Goal: Information Seeking & Learning: Learn about a topic

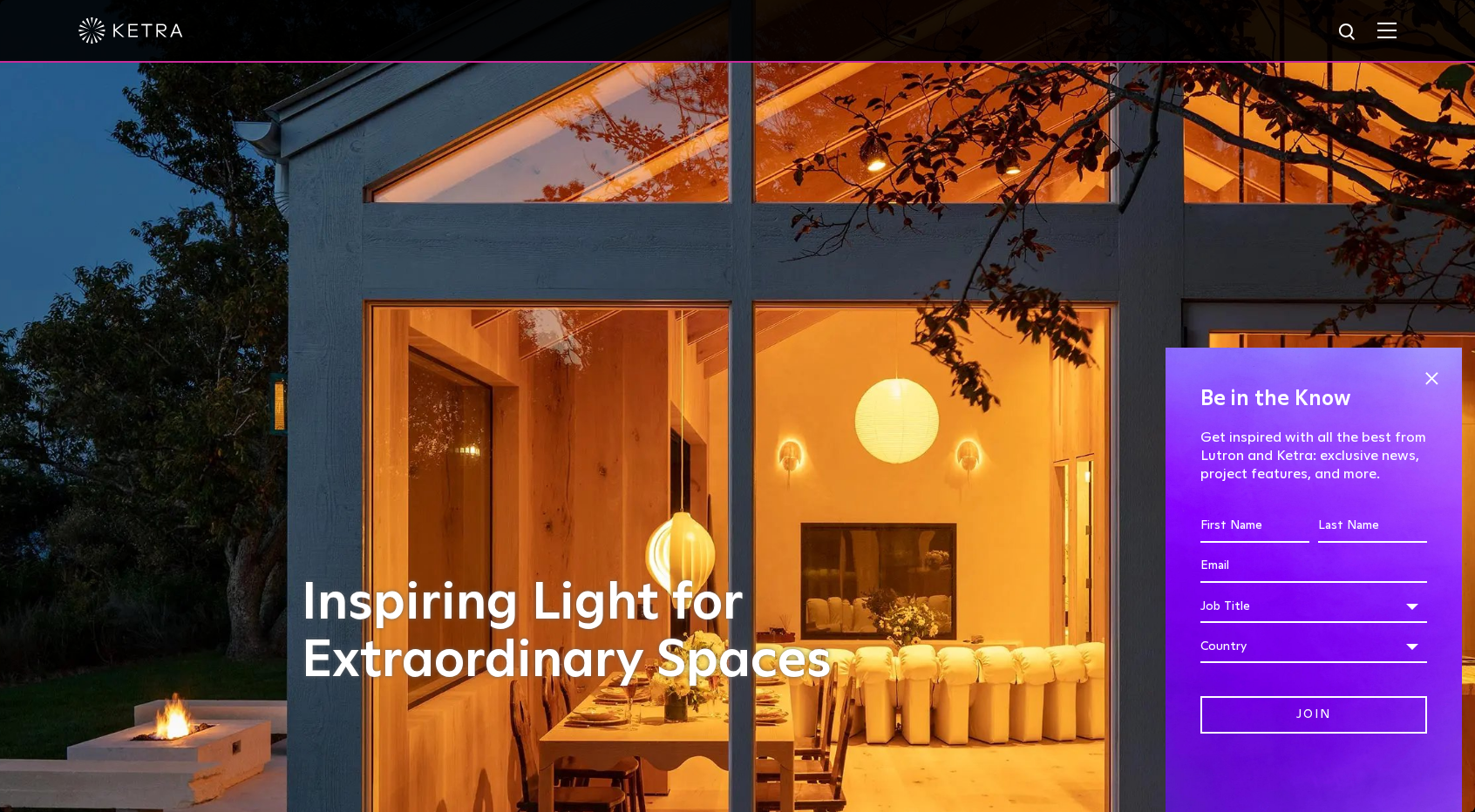
click at [1371, 45] on div at bounding box center [738, 30] width 1318 height 61
click at [1391, 37] on img at bounding box center [1386, 30] width 20 height 17
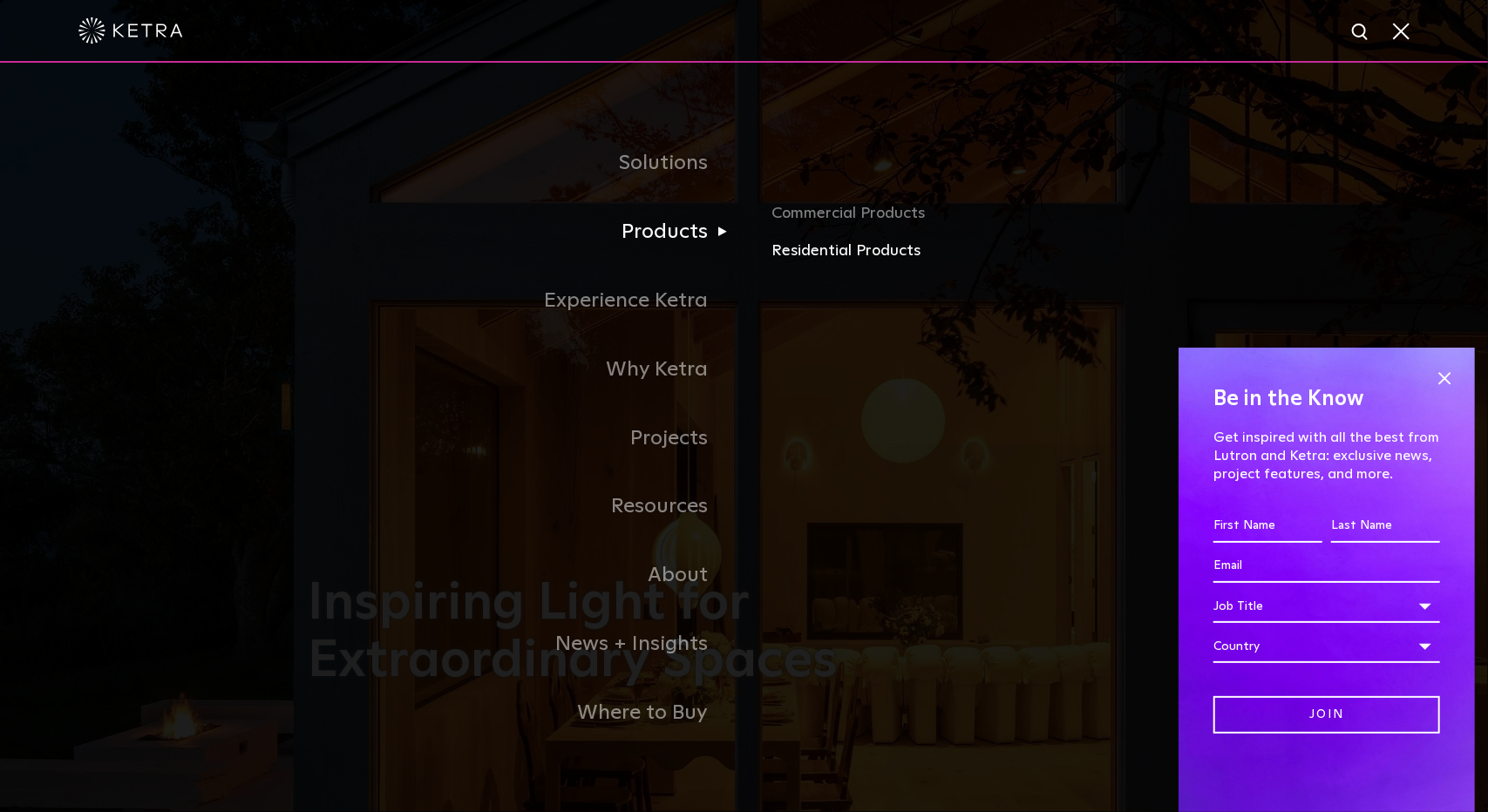
click at [828, 246] on link "Residential Products" at bounding box center [975, 251] width 408 height 25
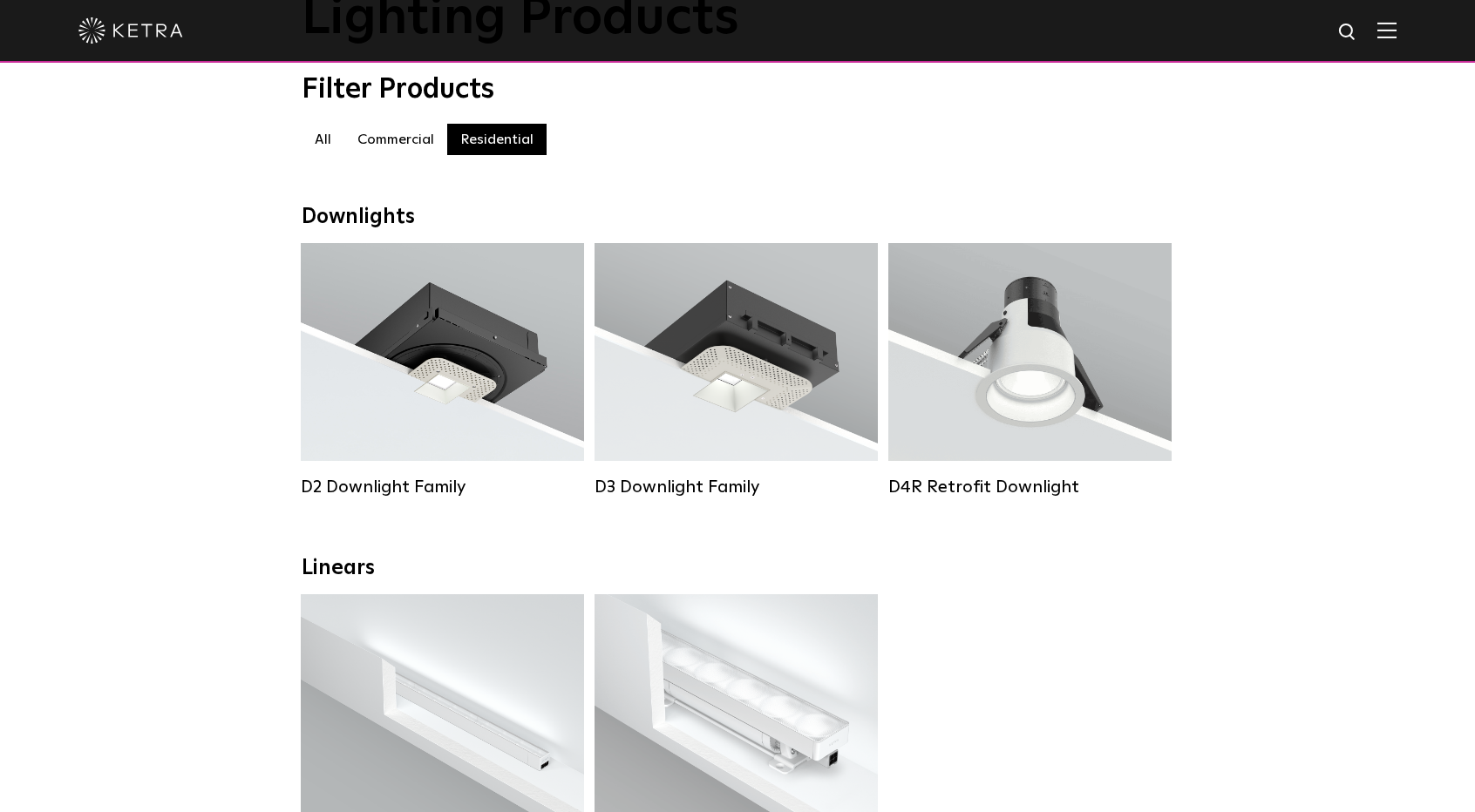
scroll to position [231, 0]
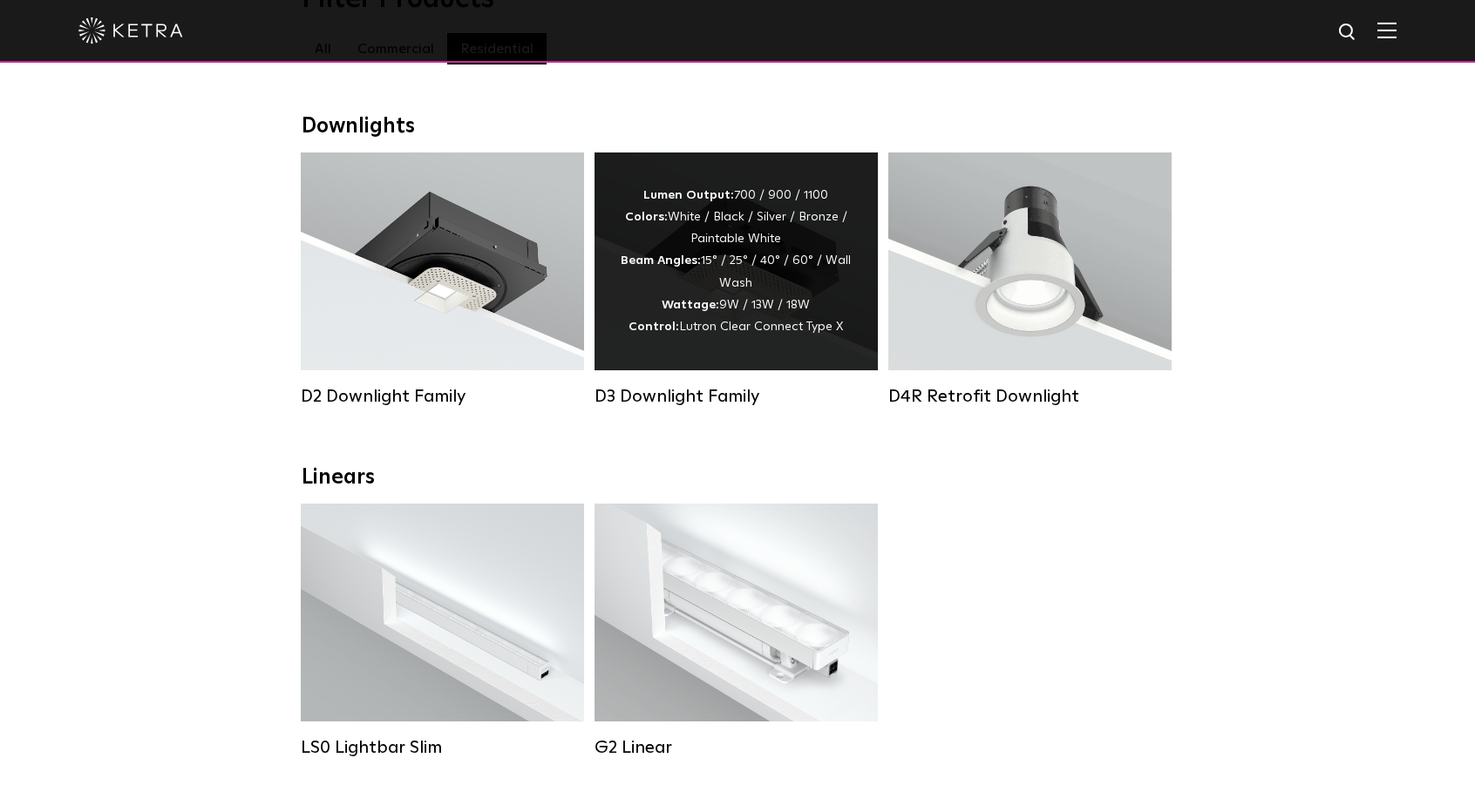
click at [741, 349] on div "Lumen Output: 700 / 900 / 1100 Colors: White / Black / Silver / Bronze / Painta…" at bounding box center [736, 260] width 283 height 217
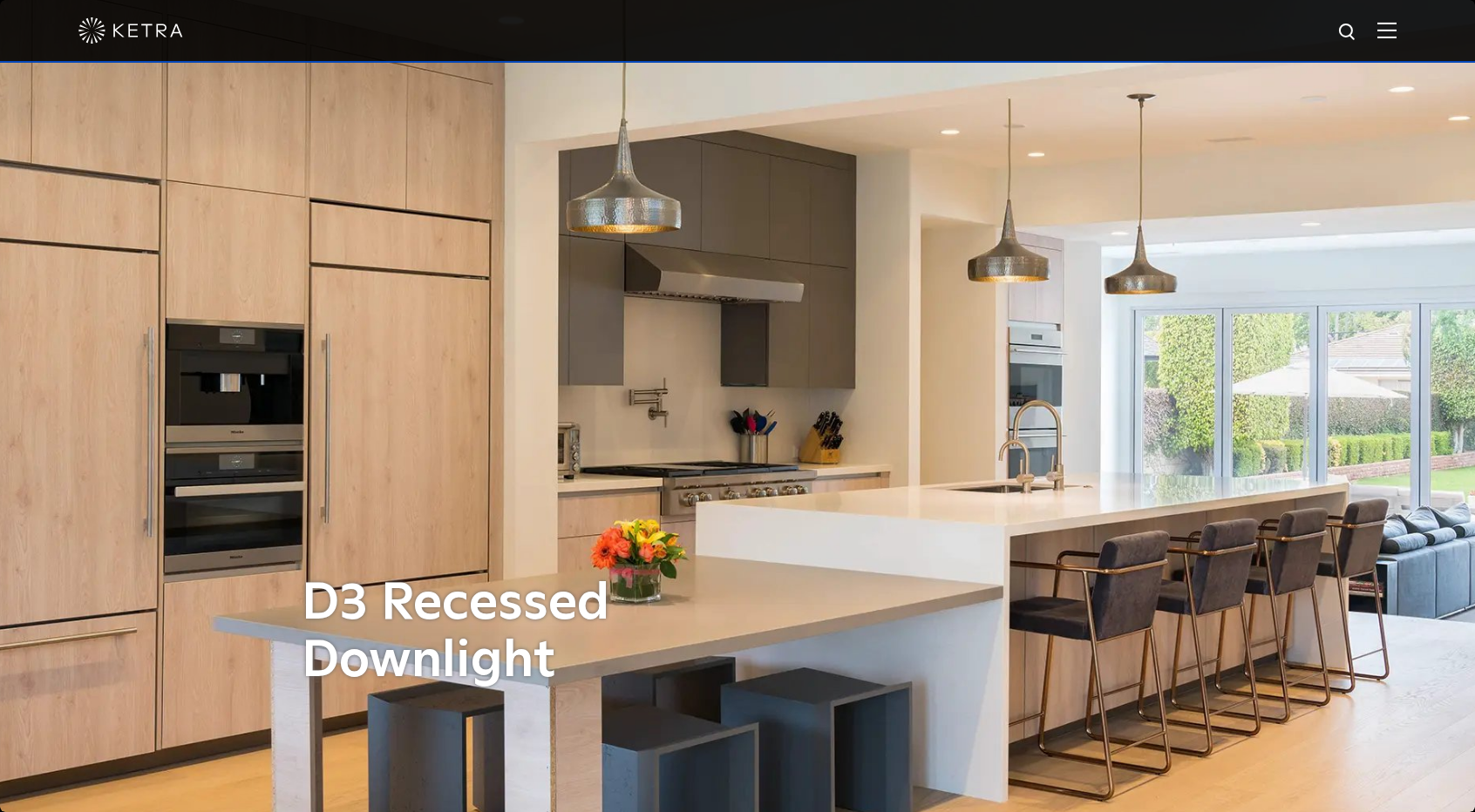
click at [1397, 41] on div at bounding box center [738, 30] width 1318 height 61
click at [1391, 31] on img at bounding box center [1386, 30] width 20 height 17
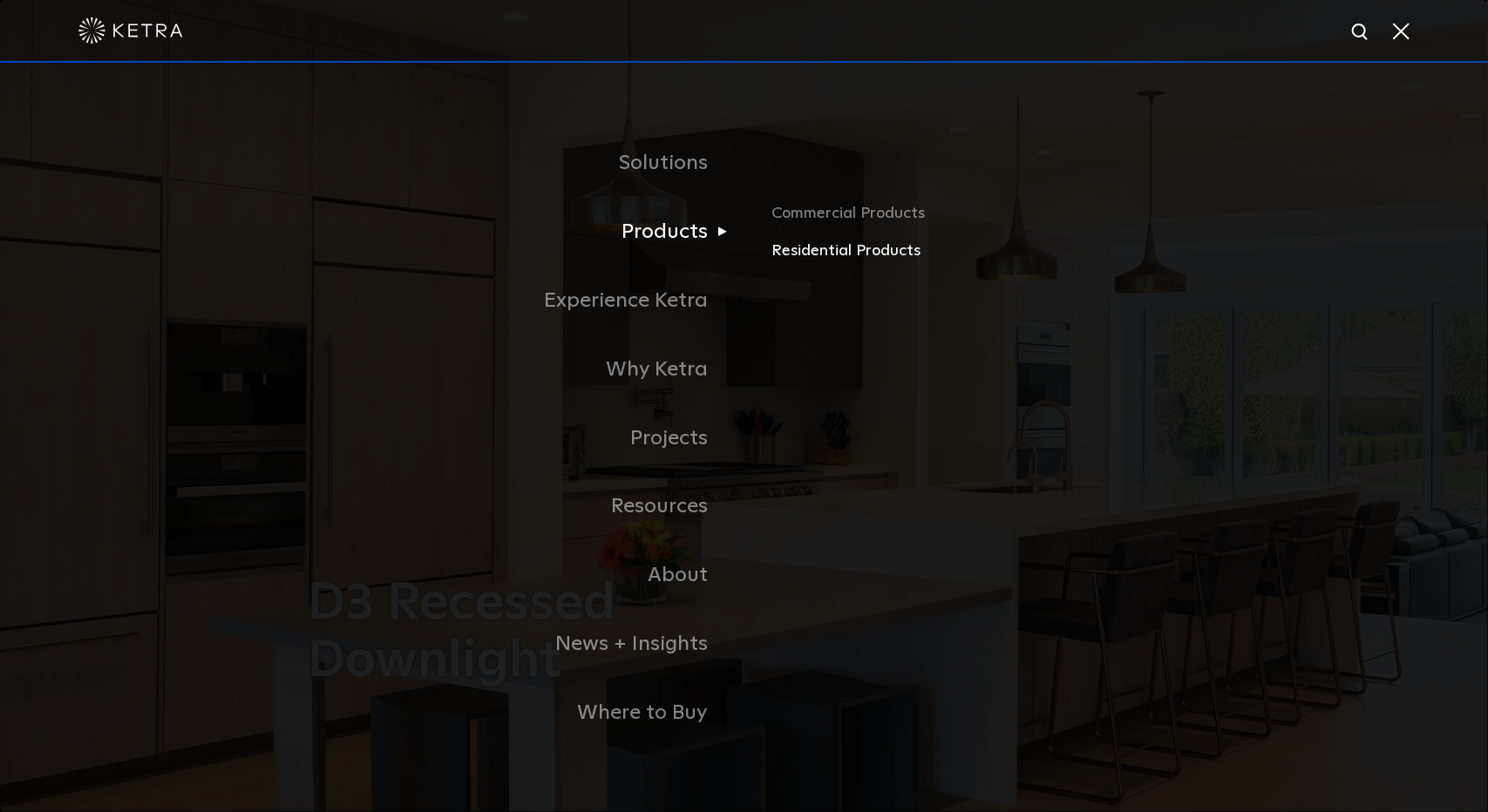
click at [858, 248] on link "Residential Products" at bounding box center [975, 251] width 408 height 25
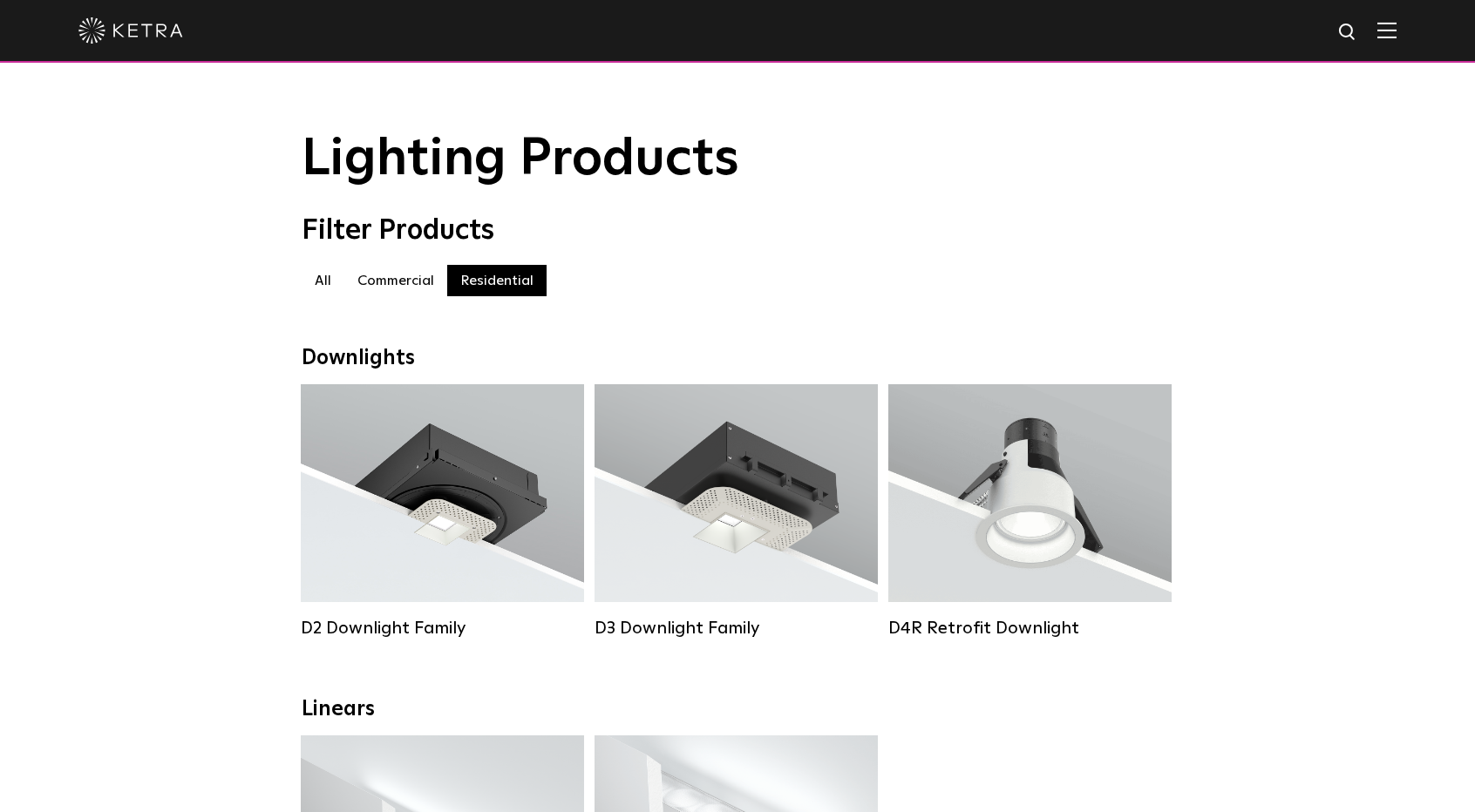
click at [1397, 35] on img at bounding box center [1386, 30] width 20 height 17
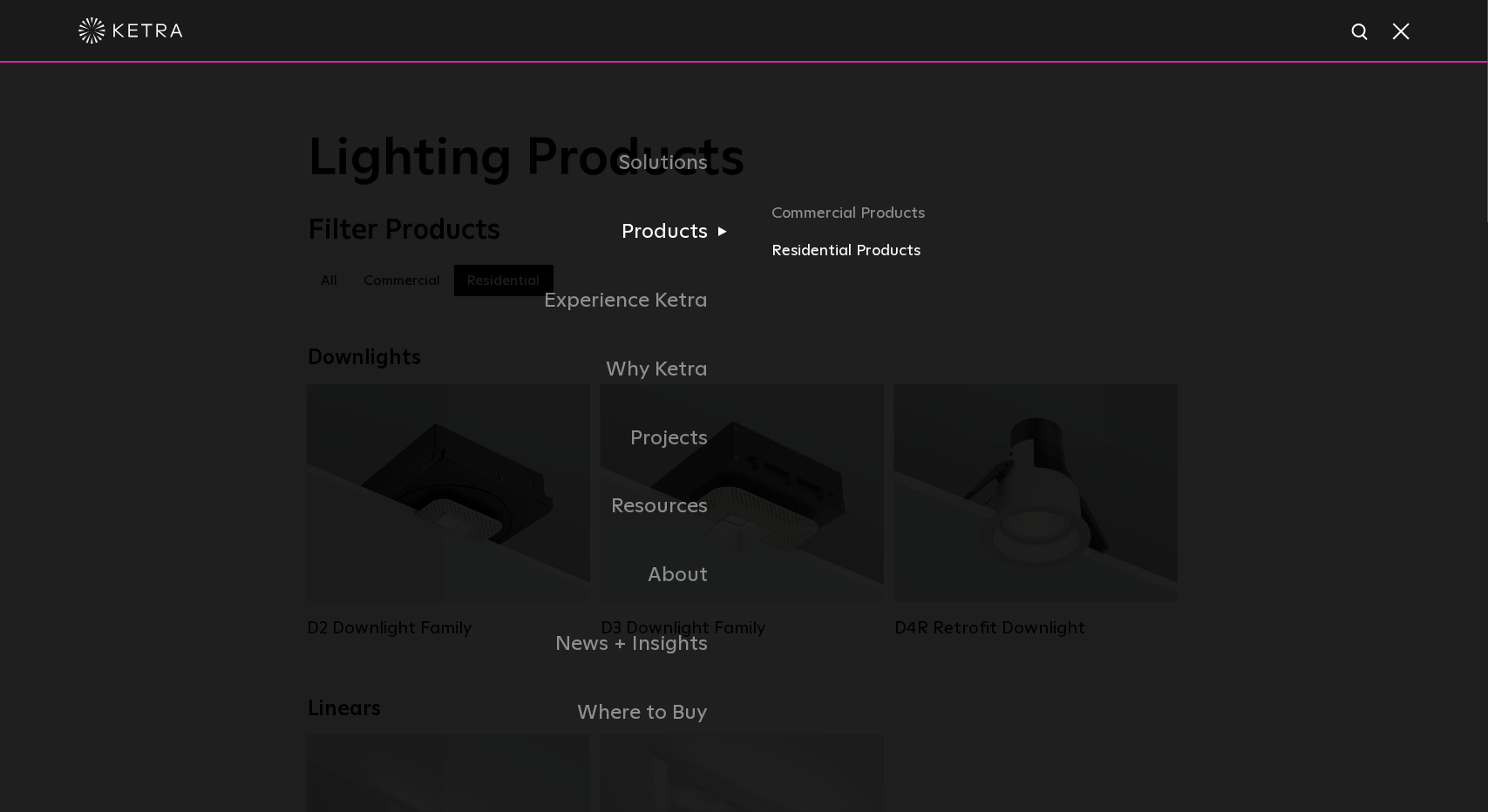
click at [849, 248] on link "Residential Products" at bounding box center [975, 251] width 408 height 25
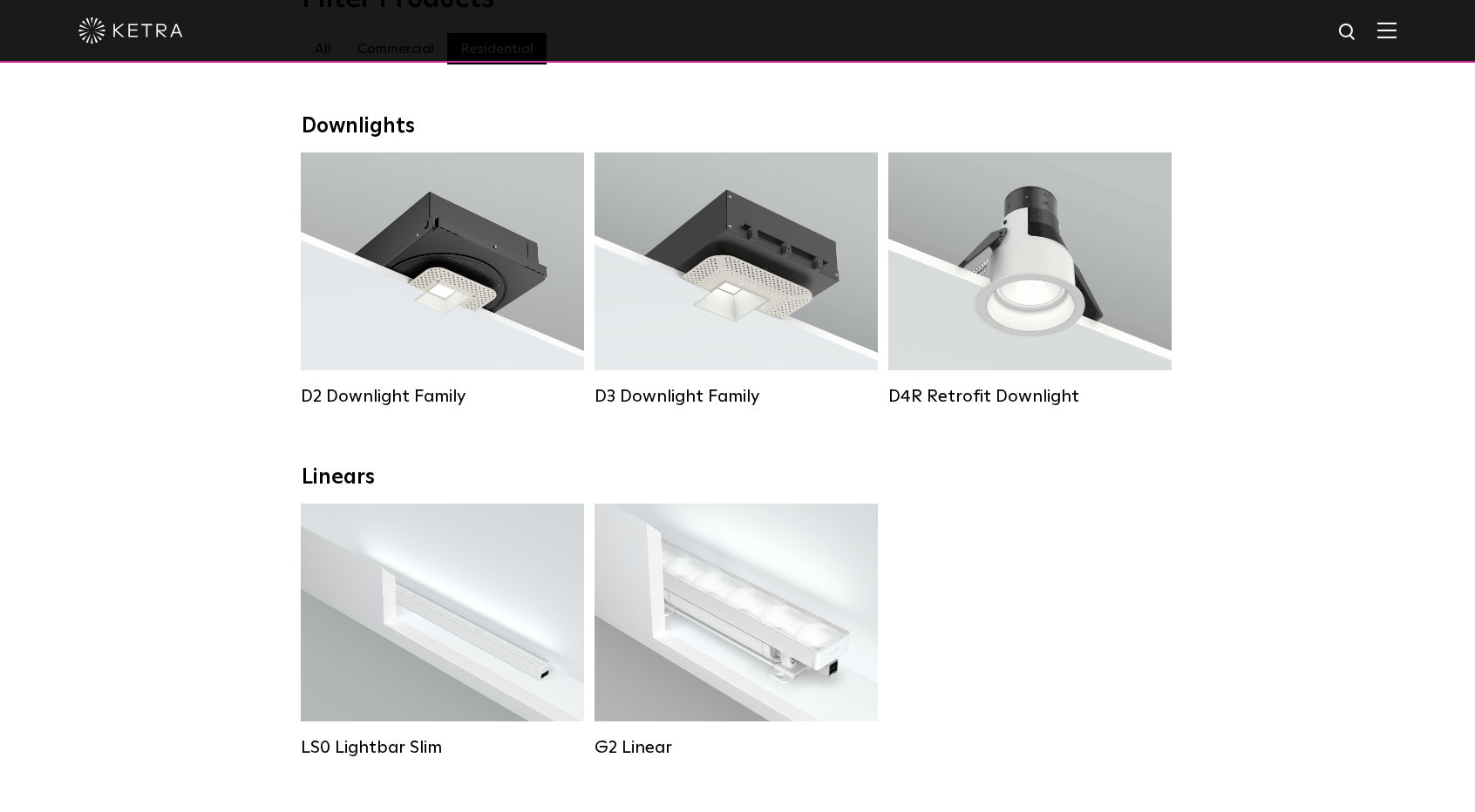
scroll to position [465, 0]
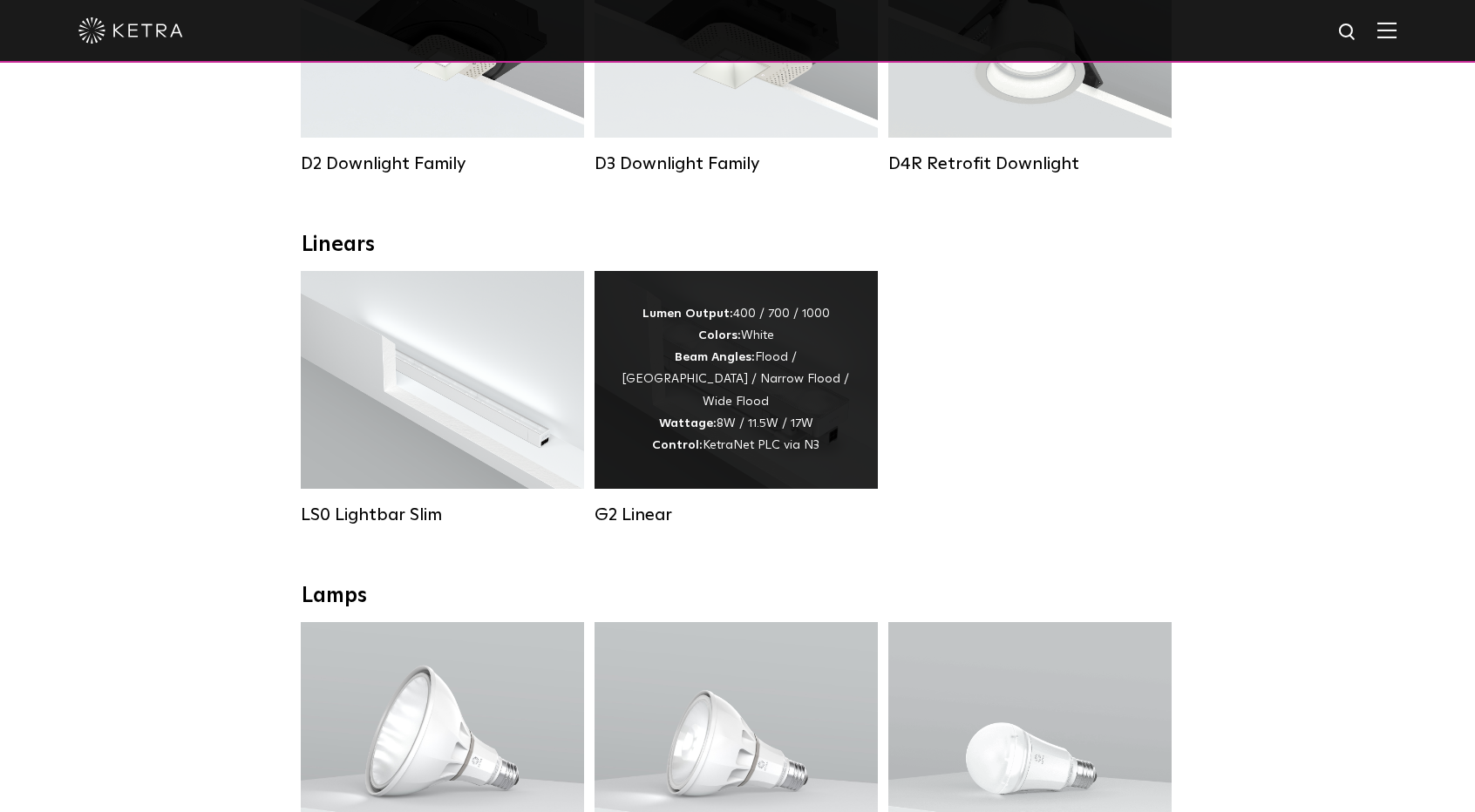
click at [750, 383] on div "Lumen Output: 400 / 700 / 1000 Colors: White Beam Angles: Flood / Graze / Narro…" at bounding box center [736, 380] width 231 height 153
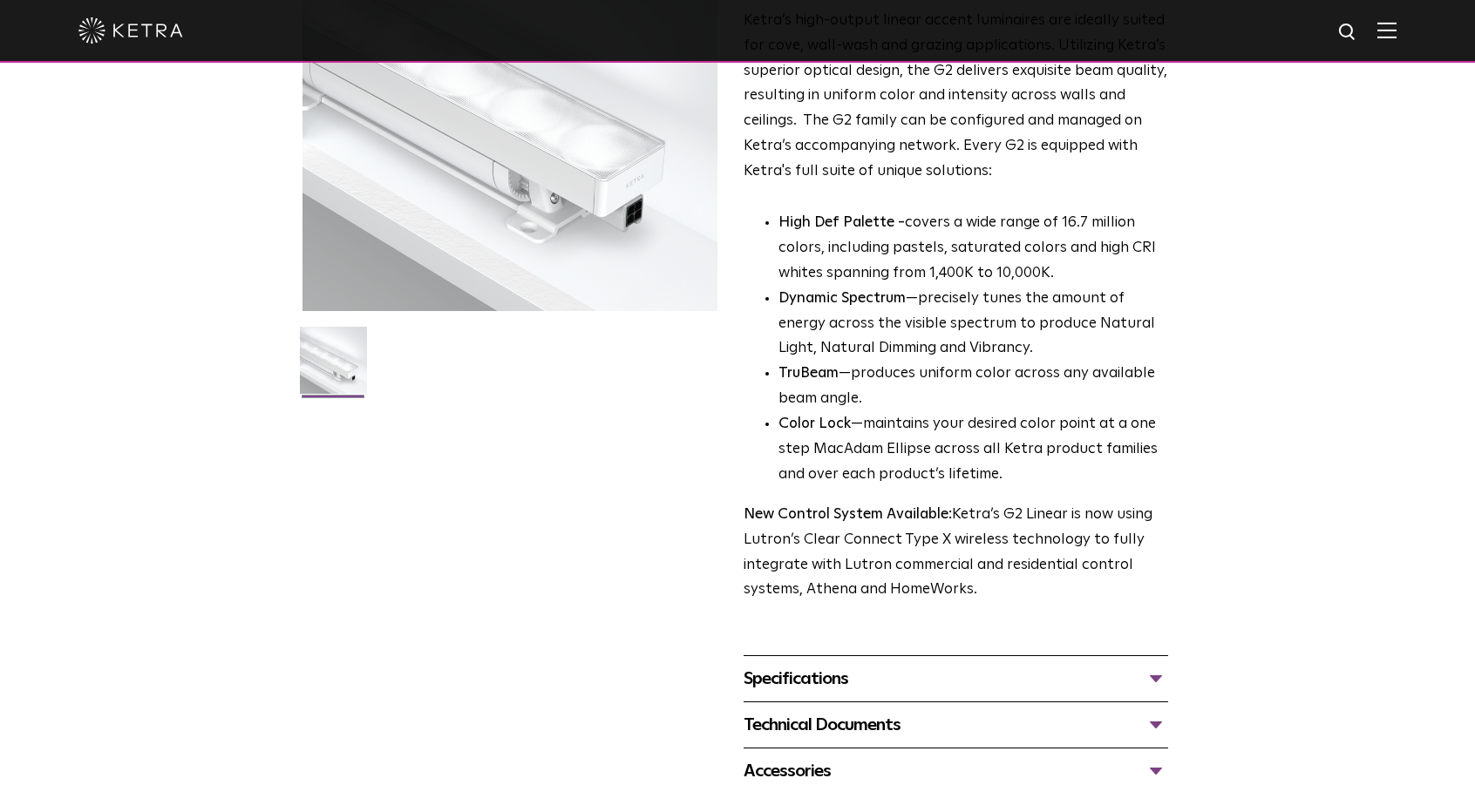
scroll to position [697, 0]
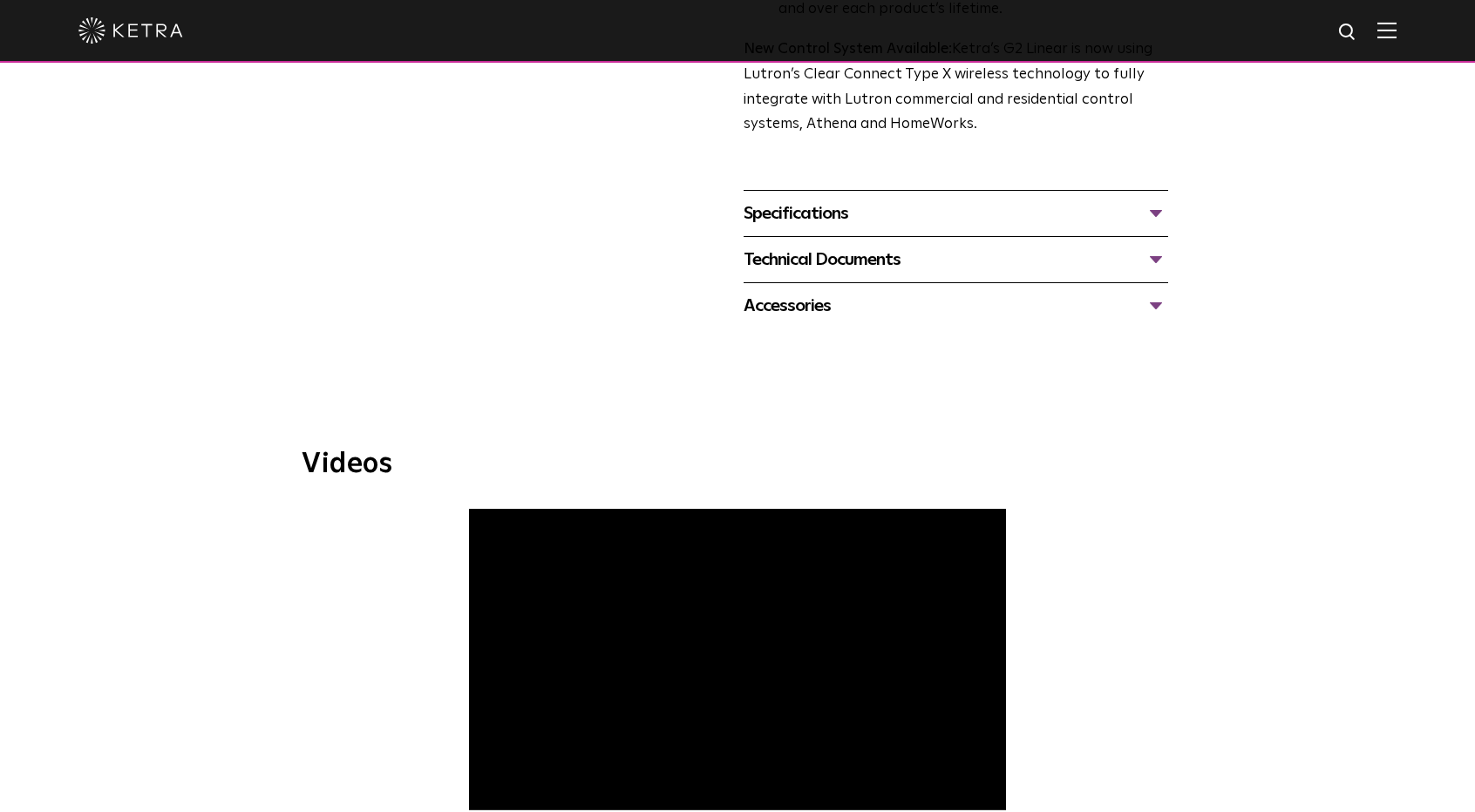
click at [836, 200] on div "Specifications" at bounding box center [955, 214] width 425 height 28
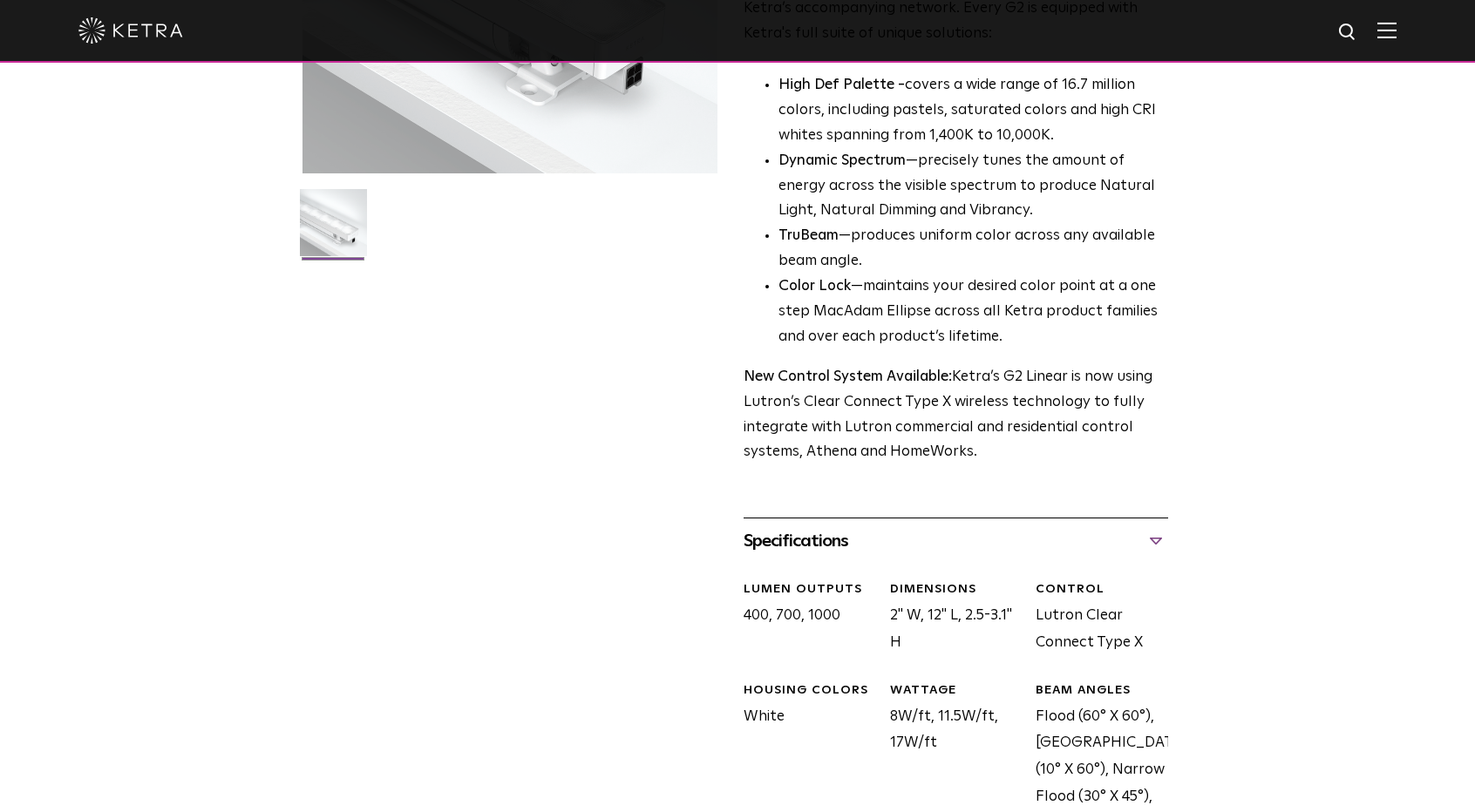
scroll to position [465, 0]
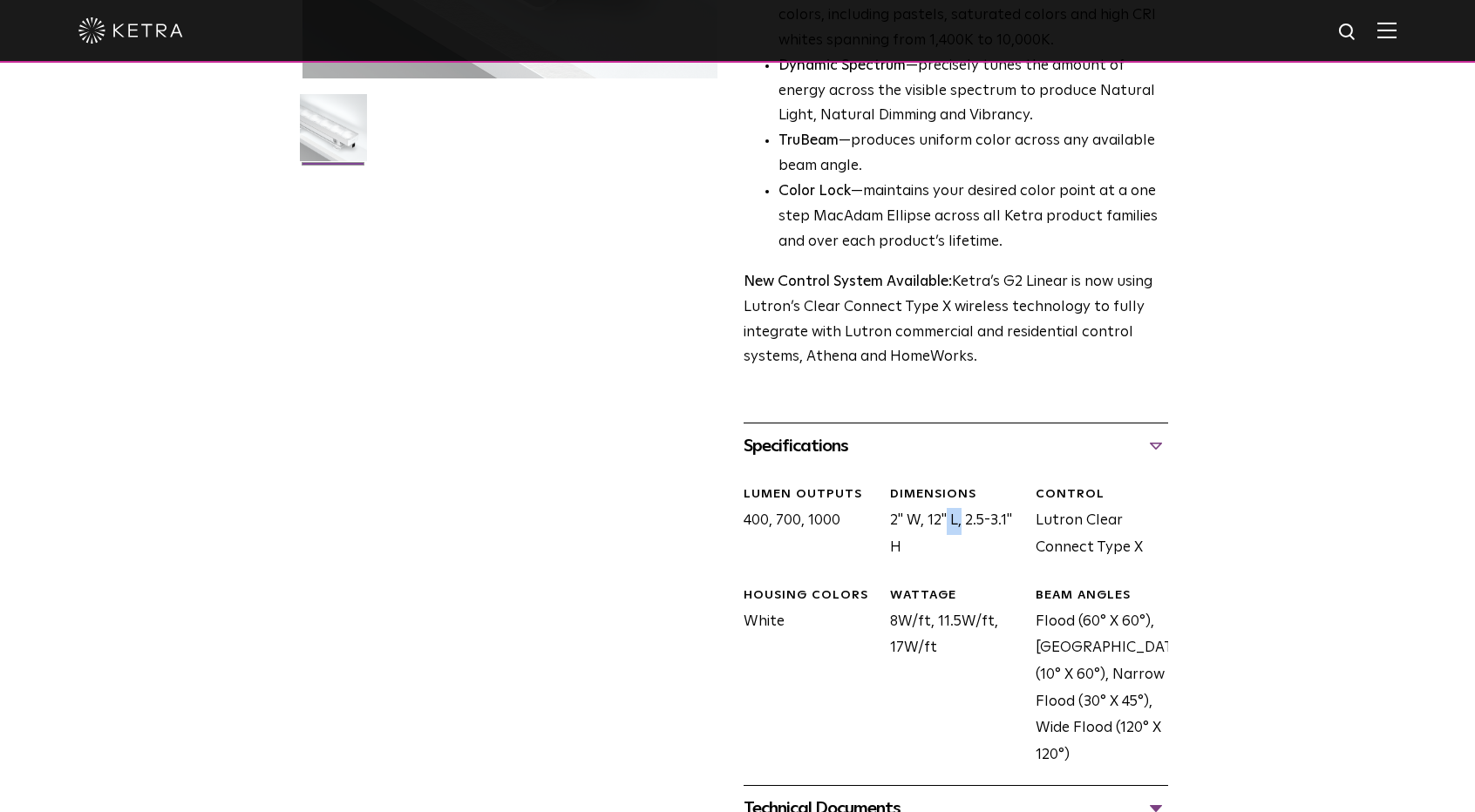
drag, startPoint x: 892, startPoint y: 525, endPoint x: 906, endPoint y: 525, distance: 14.0
click at [906, 525] on div "DIMENSIONS 2" W, 12" L, 2.5-3.1" H" at bounding box center [949, 524] width 146 height 75
drag, startPoint x: 930, startPoint y: 523, endPoint x: 942, endPoint y: 523, distance: 12.0
click at [942, 523] on div "DIMENSIONS 2" W, 12" L, 2.5-3.1" H" at bounding box center [949, 524] width 146 height 75
drag, startPoint x: 945, startPoint y: 525, endPoint x: 890, endPoint y: 525, distance: 55.0
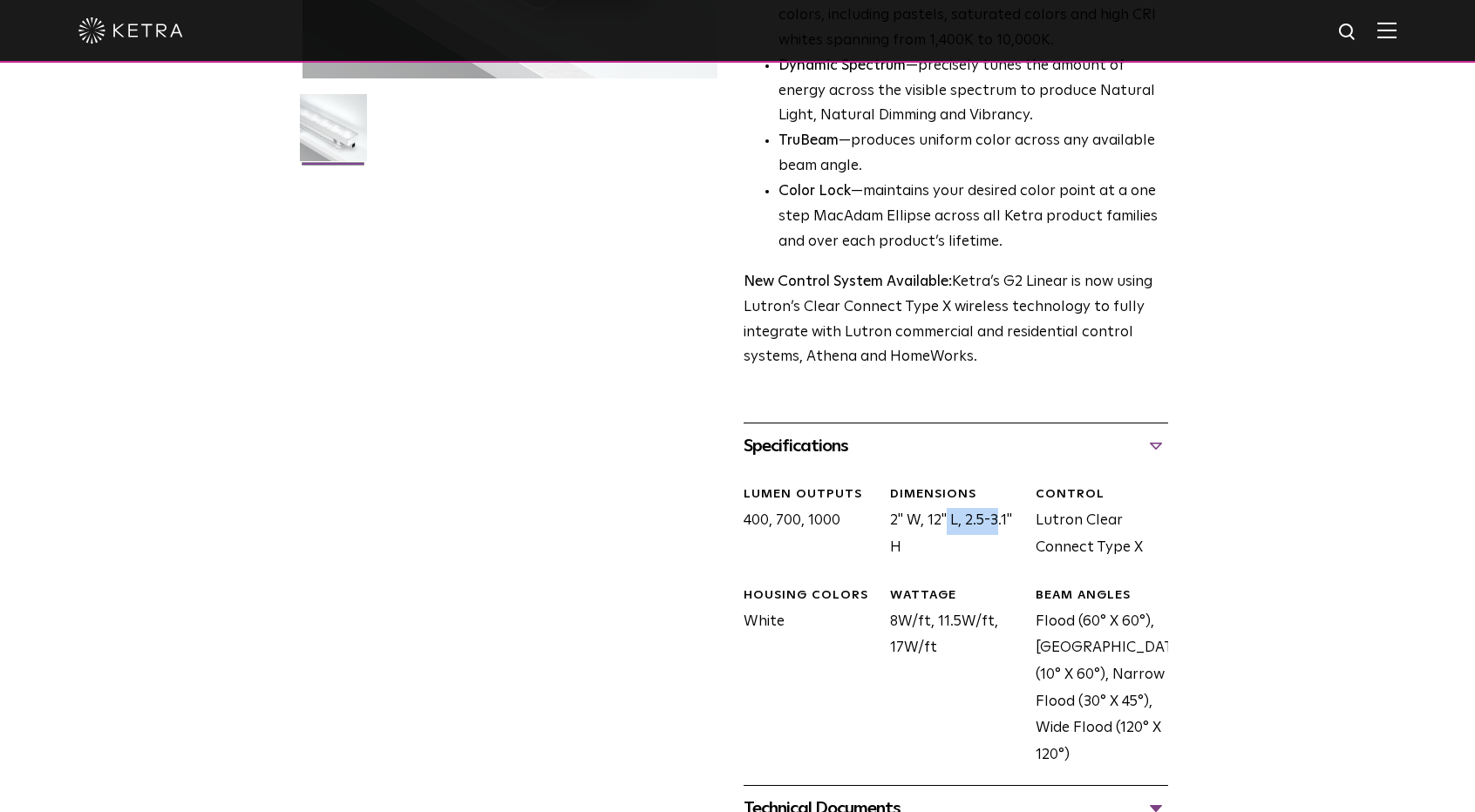
click at [890, 525] on div "DIMENSIONS 2" W, 12" L, 2.5-3.1" H" at bounding box center [949, 524] width 146 height 75
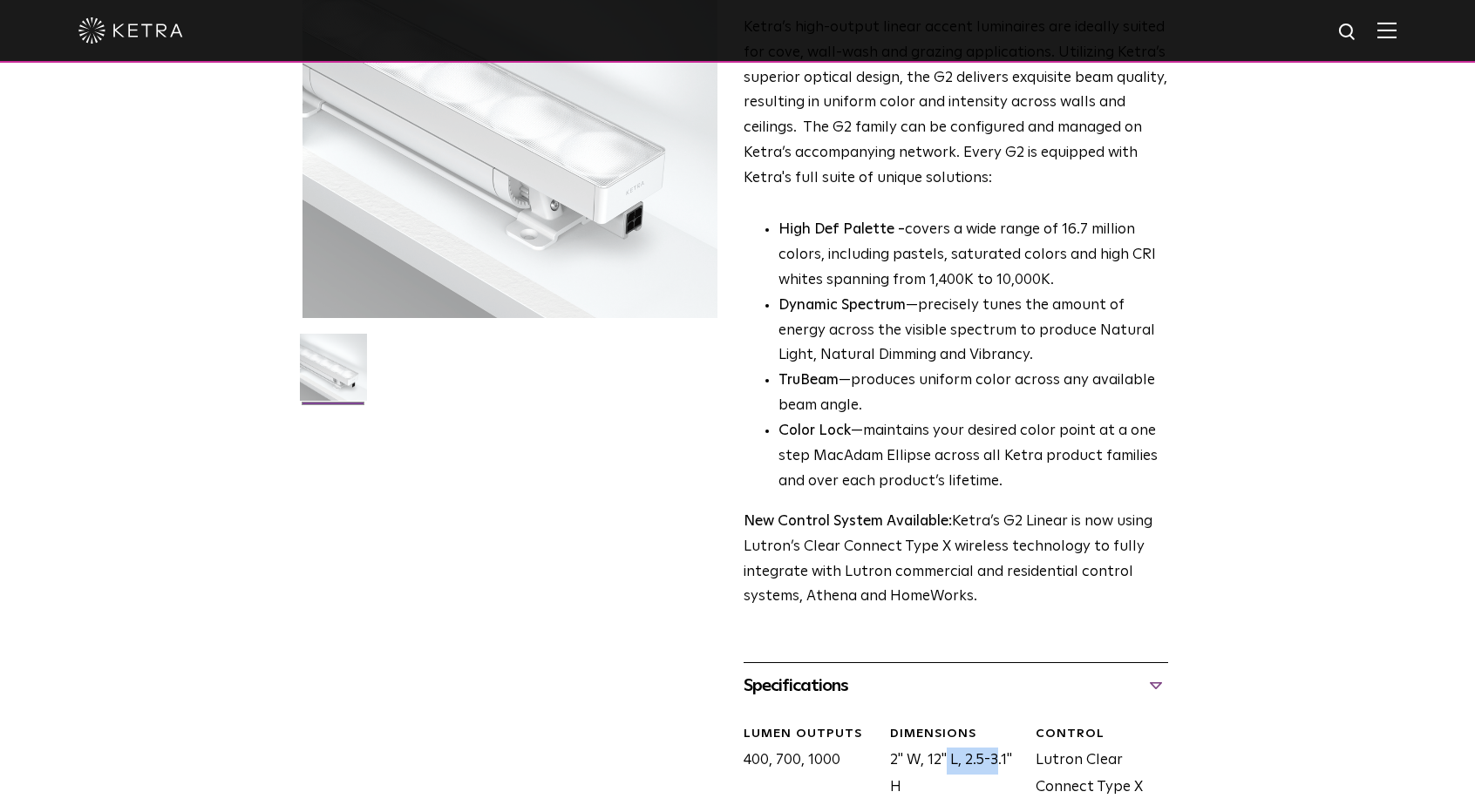
scroll to position [0, 0]
